Goal: Task Accomplishment & Management: Use online tool/utility

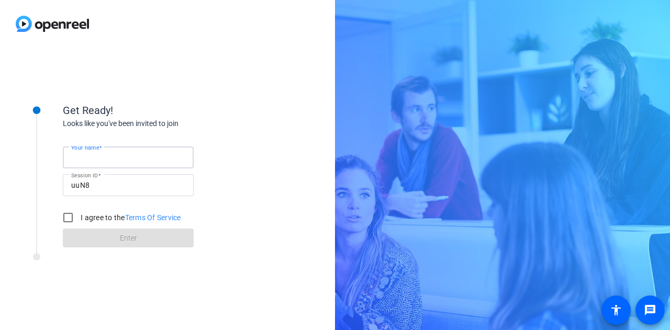
click at [136, 160] on input "Your name" at bounding box center [128, 157] width 114 height 13
type input "[PERSON_NAME]"
click at [69, 220] on input "I agree to the Terms Of Service" at bounding box center [68, 217] width 21 height 21
checkbox input "true"
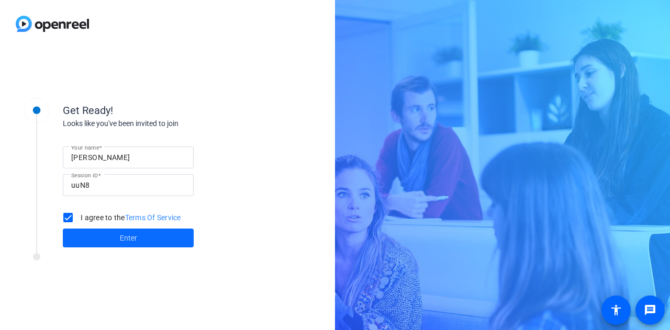
click at [122, 243] on span "Enter" at bounding box center [128, 238] width 17 height 11
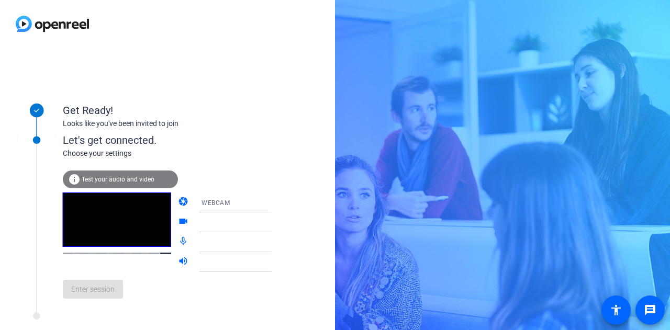
click at [93, 176] on span "Test your audio and video" at bounding box center [118, 179] width 73 height 7
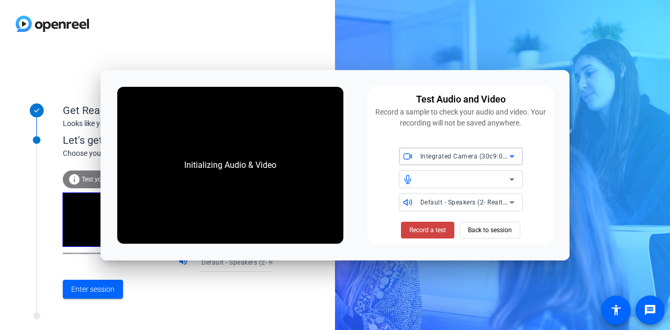
drag, startPoint x: 285, startPoint y: 320, endPoint x: 286, endPoint y: 314, distance: 5.8
click at [285, 320] on div "Get Ready! Looks like you've been invited to join Let's get connected. Choose y…" at bounding box center [167, 189] width 335 height 282
click at [510, 230] on span "Back to session" at bounding box center [490, 230] width 44 height 20
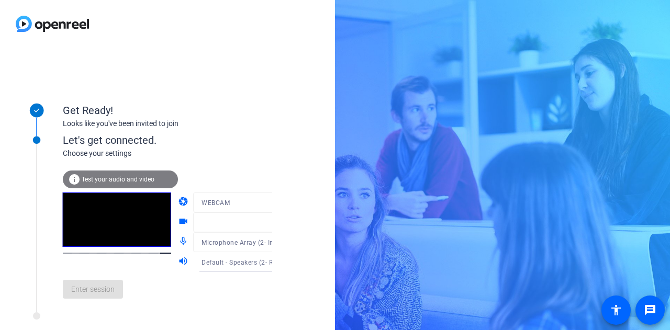
click at [221, 142] on div "Let's get connected." at bounding box center [178, 140] width 231 height 16
click at [87, 295] on button "Enter session" at bounding box center [93, 289] width 60 height 19
